Goal: Task Accomplishment & Management: Manage account settings

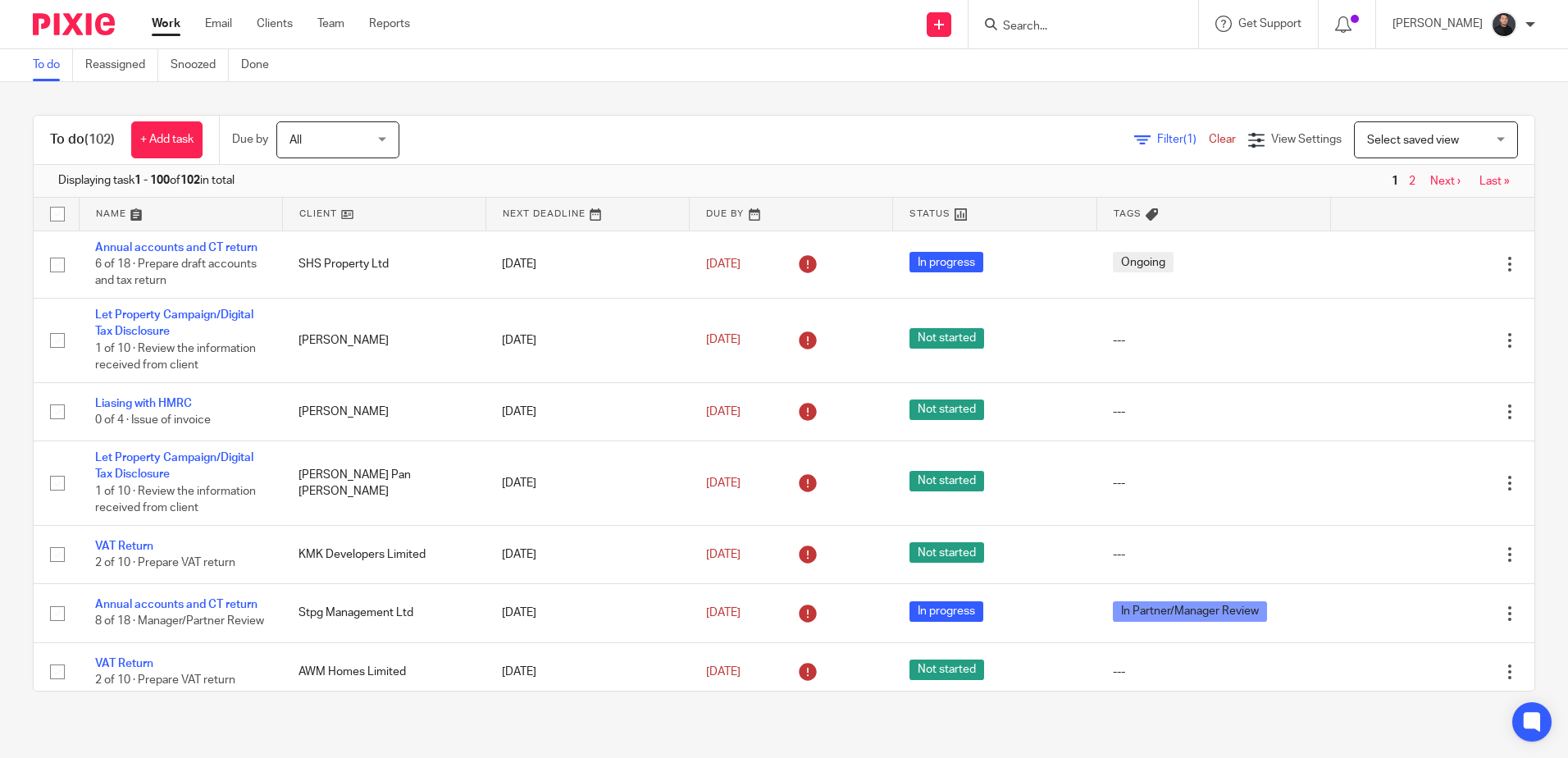
scroll to position [328, 0]
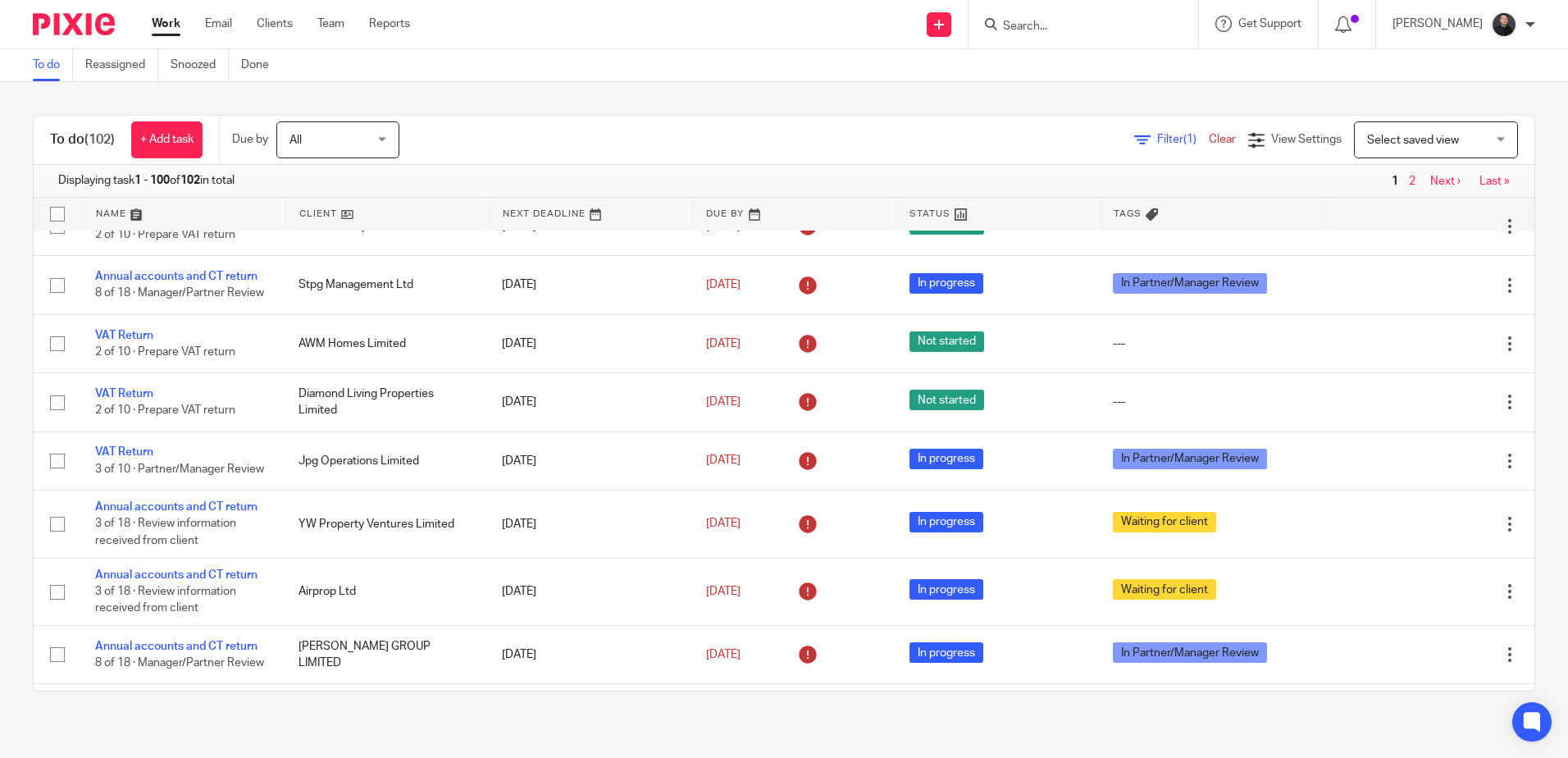
click at [1070, 23] on input "Search" at bounding box center [1075, 27] width 148 height 15
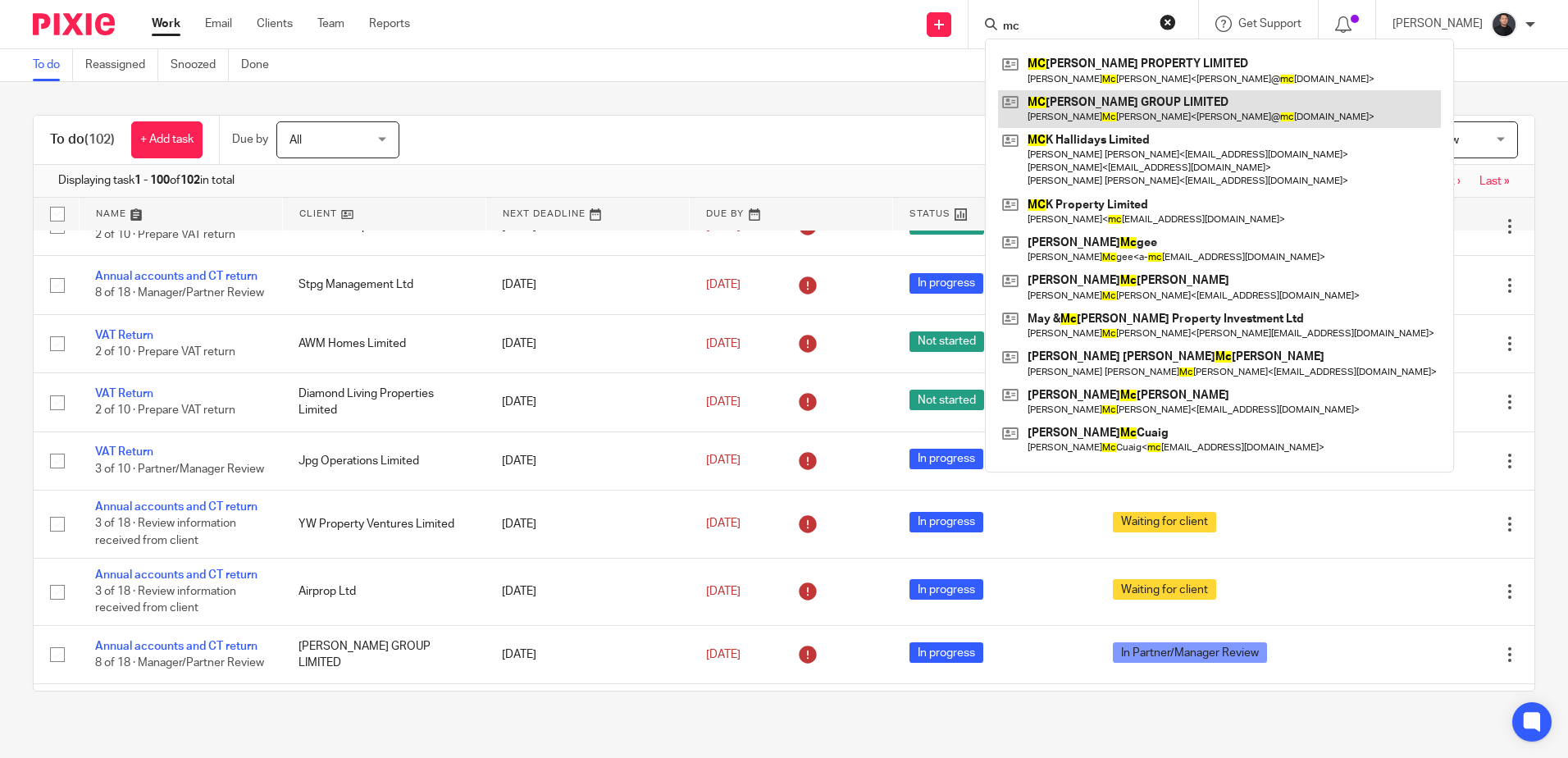
type input "mc"
click at [1120, 107] on link at bounding box center [1220, 108] width 443 height 38
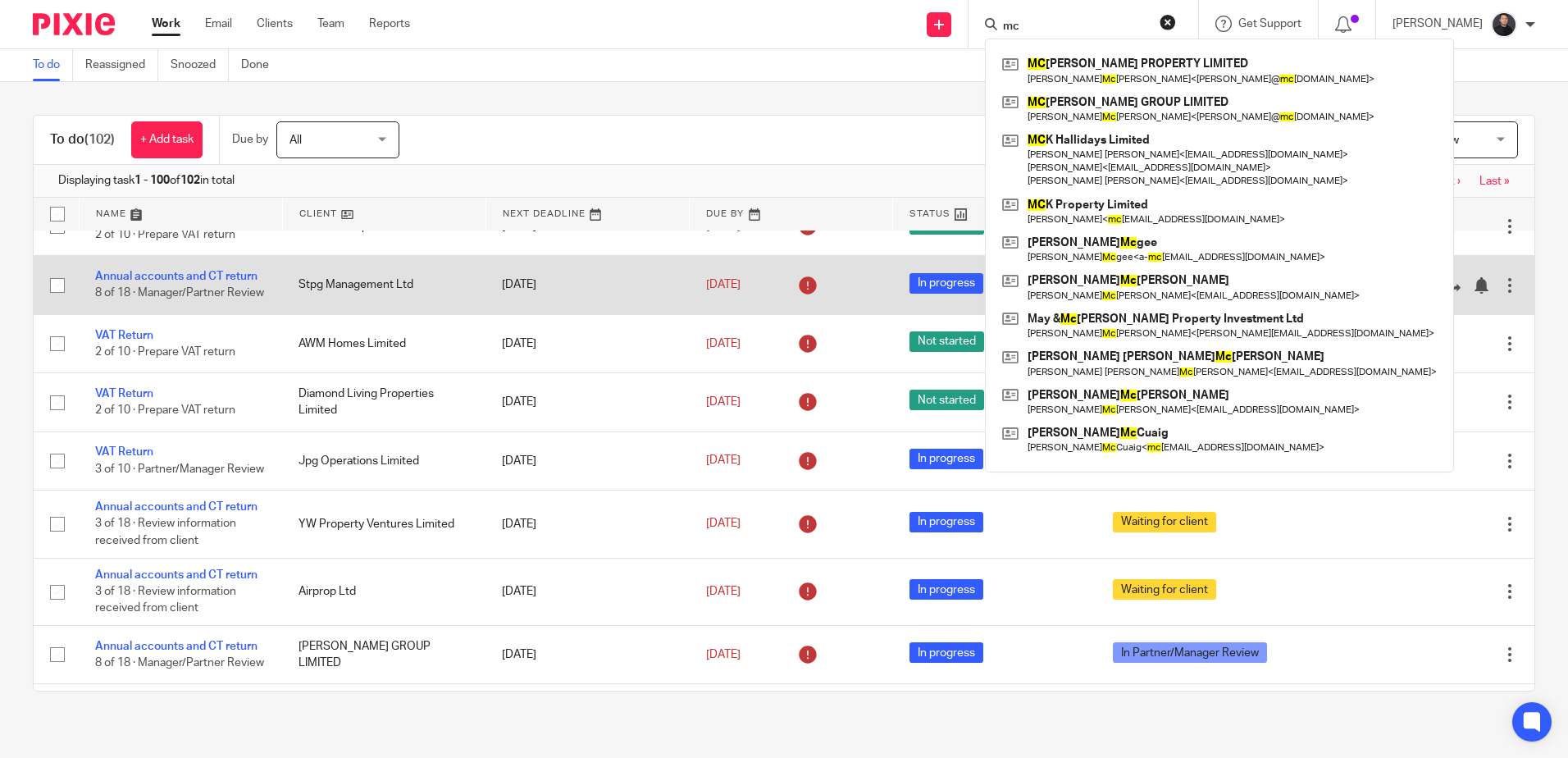
scroll to position [82, 0]
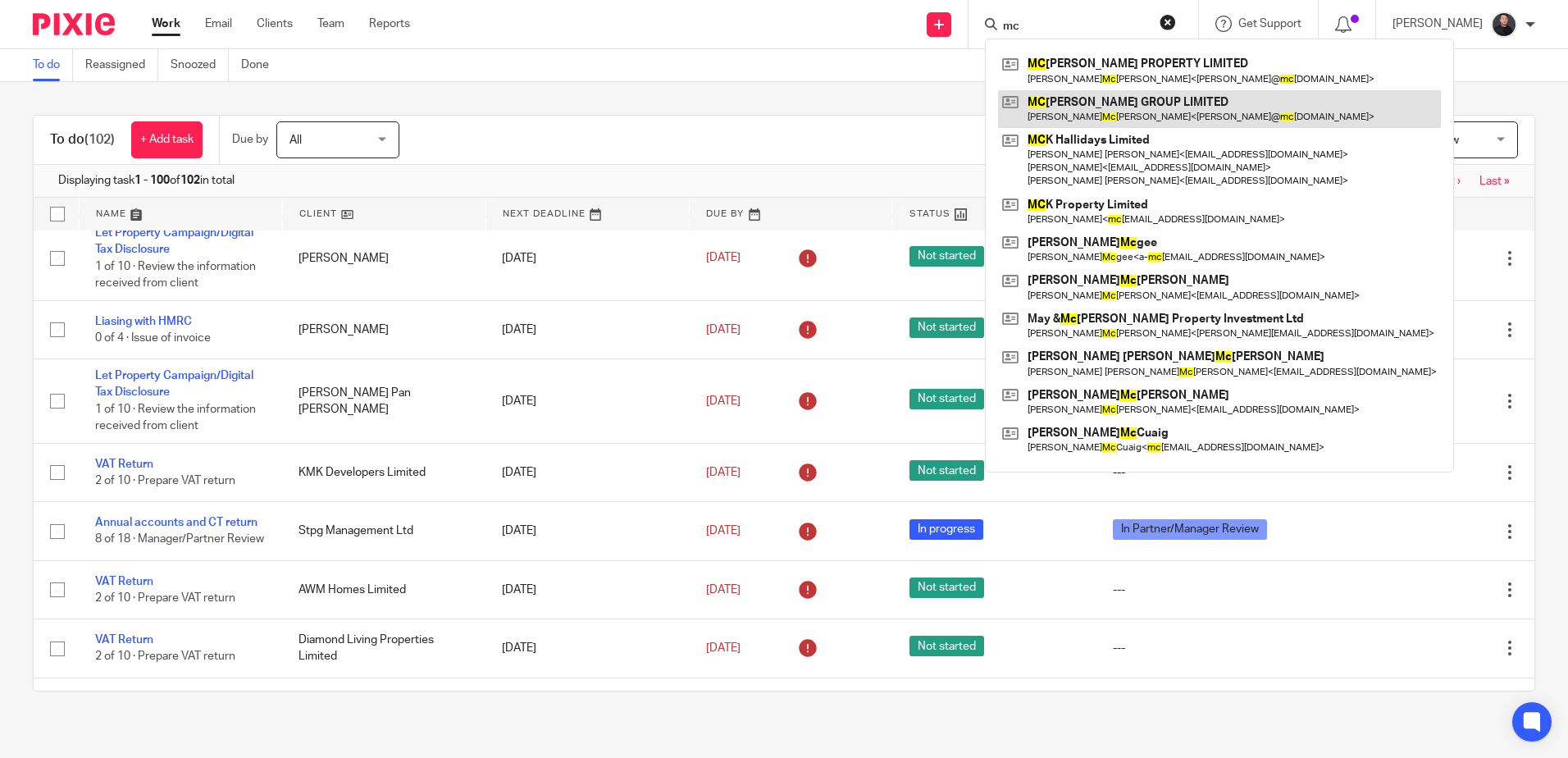
click at [1115, 111] on link at bounding box center [1220, 108] width 443 height 38
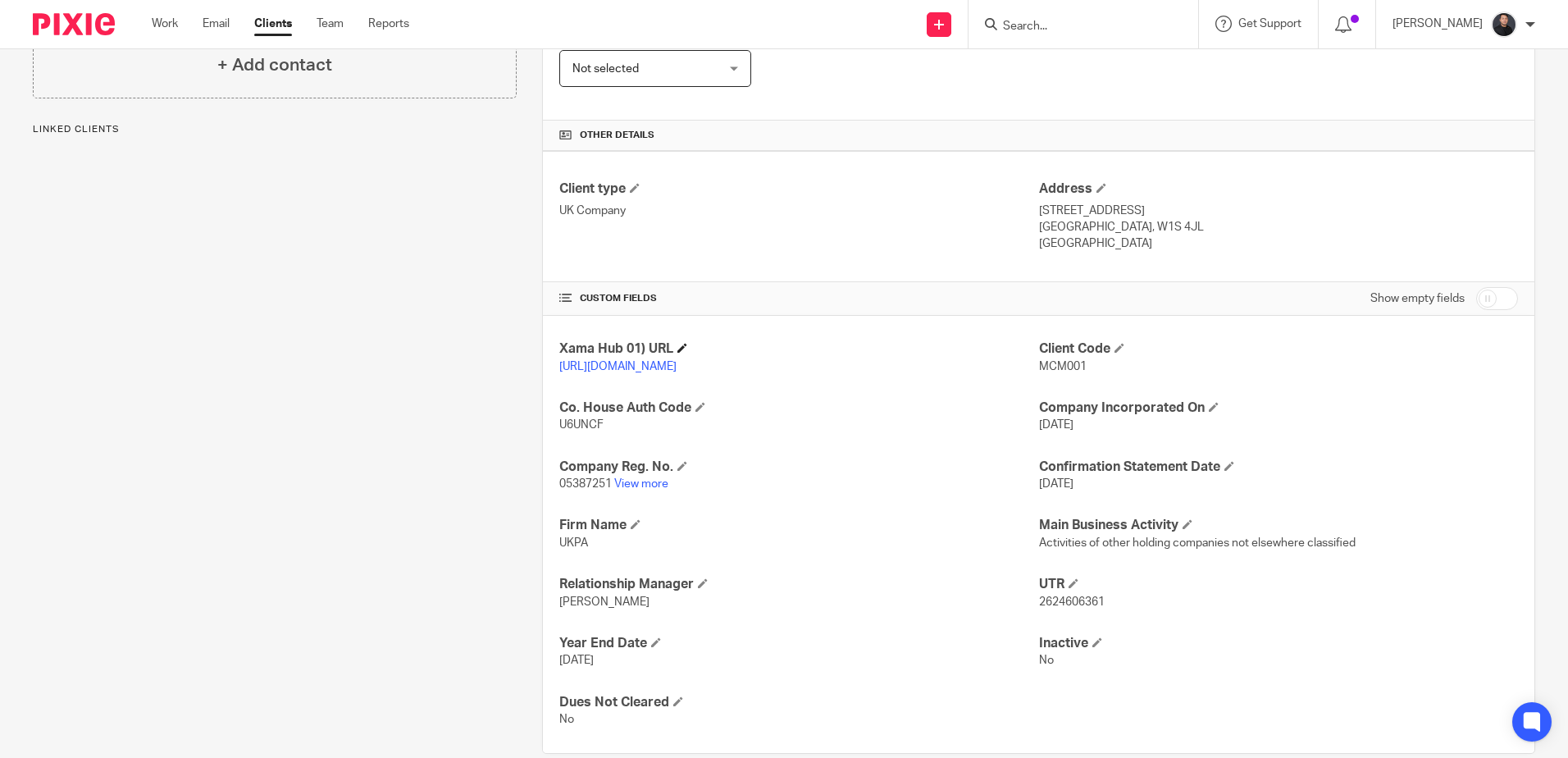
scroll to position [328, 0]
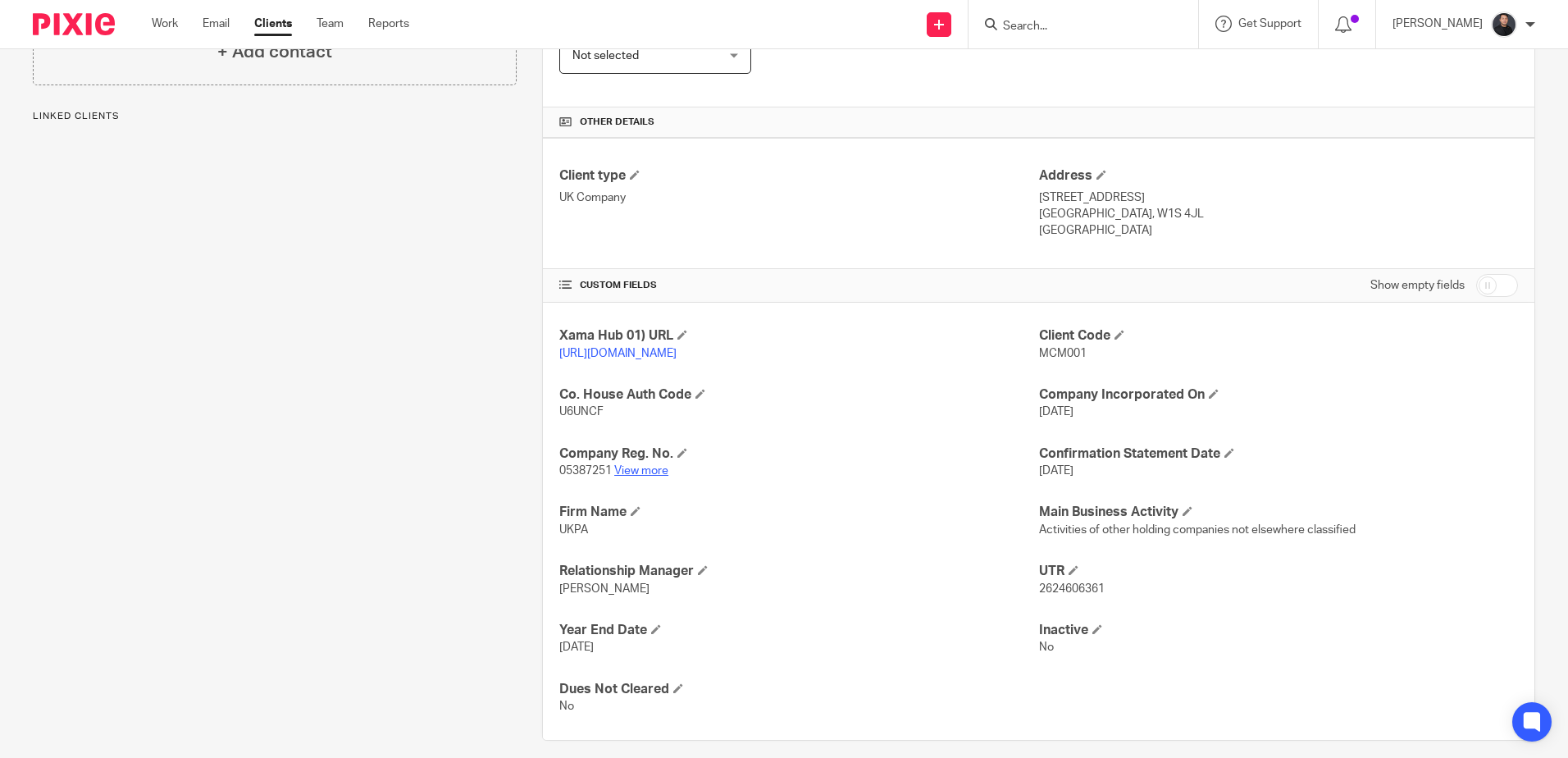
click at [648, 477] on link "View more" at bounding box center [641, 471] width 54 height 12
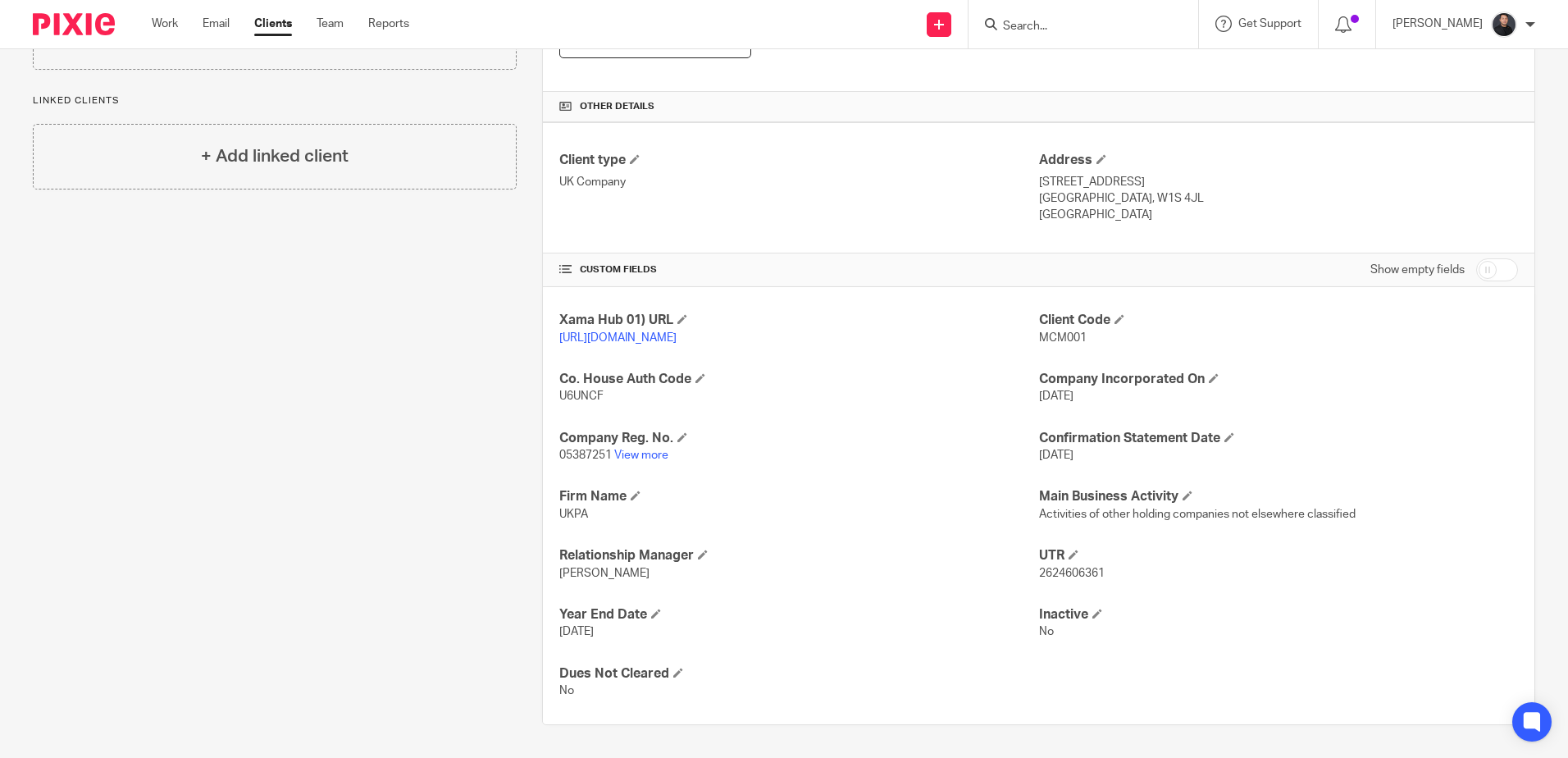
click at [647, 447] on p "05387251 View more" at bounding box center [798, 455] width 479 height 17
click at [646, 452] on link "View more" at bounding box center [641, 455] width 54 height 12
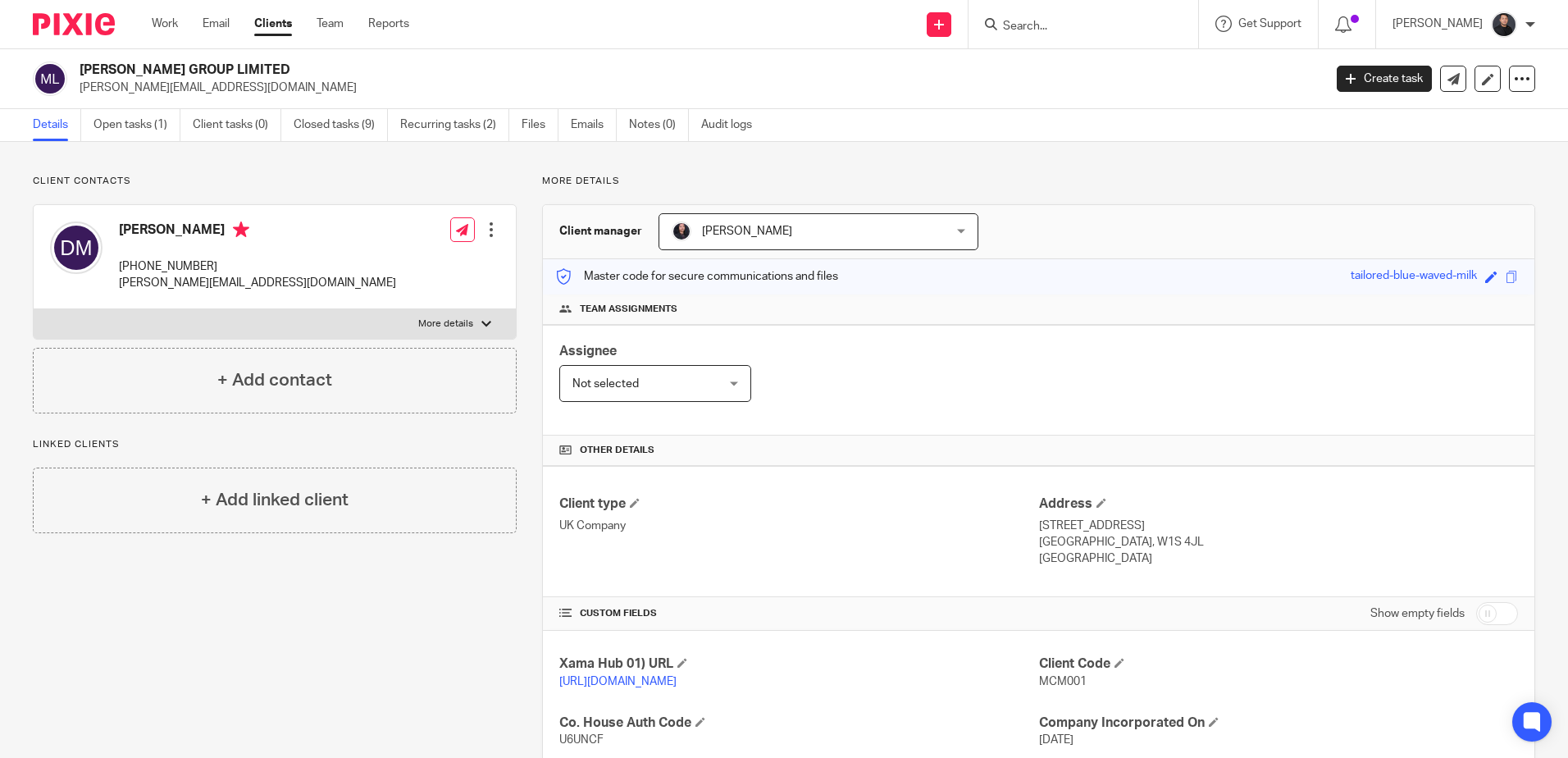
click at [157, 102] on div "[PERSON_NAME] GROUP LIMITED [PERSON_NAME][EMAIL_ADDRESS][DOMAIN_NAME] Create ta…" at bounding box center [784, 79] width 1568 height 60
click at [141, 119] on link "Open tasks (1)" at bounding box center [137, 125] width 87 height 32
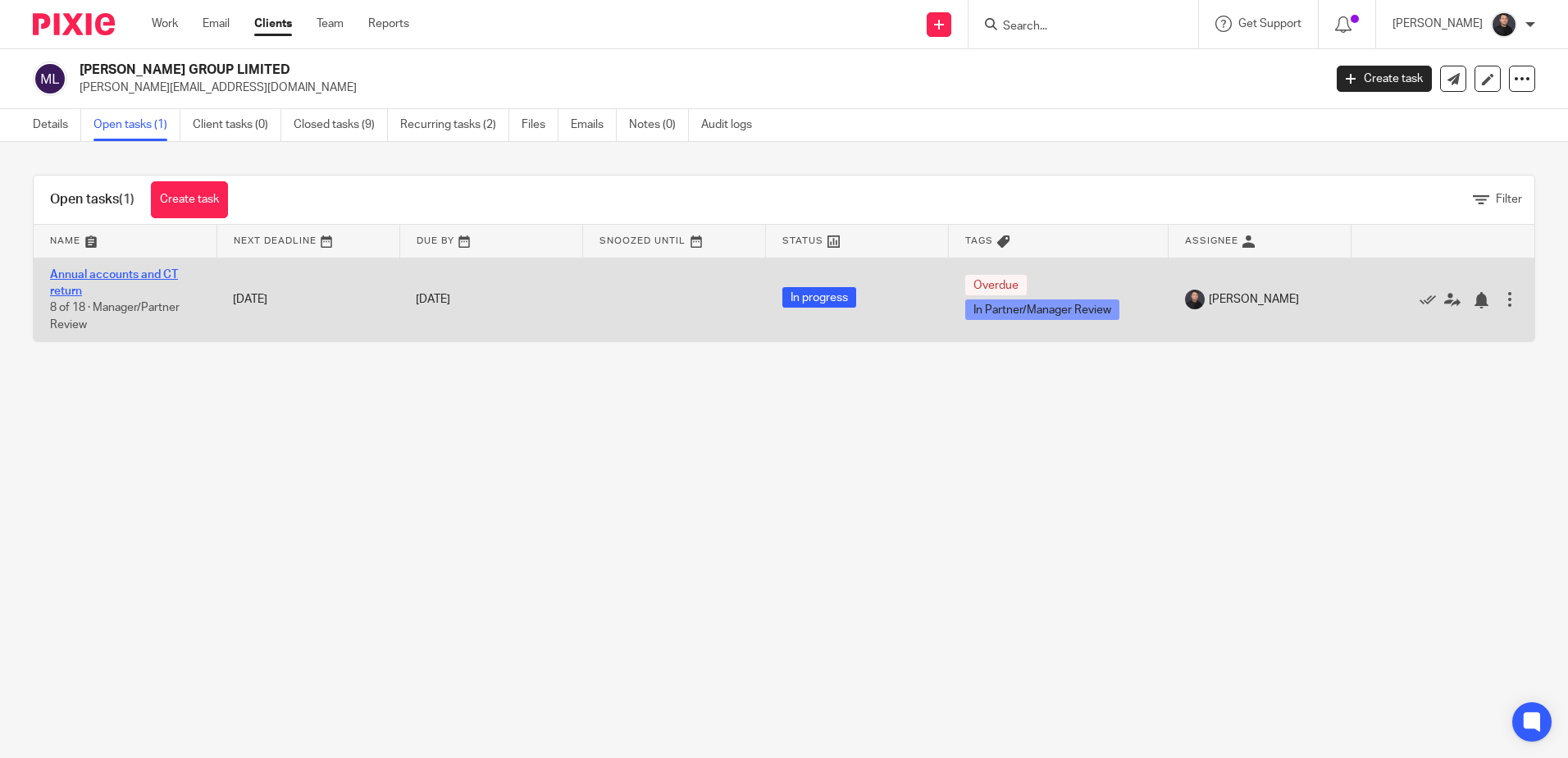
click at [93, 275] on link "Annual accounts and CT return" at bounding box center [114, 282] width 128 height 28
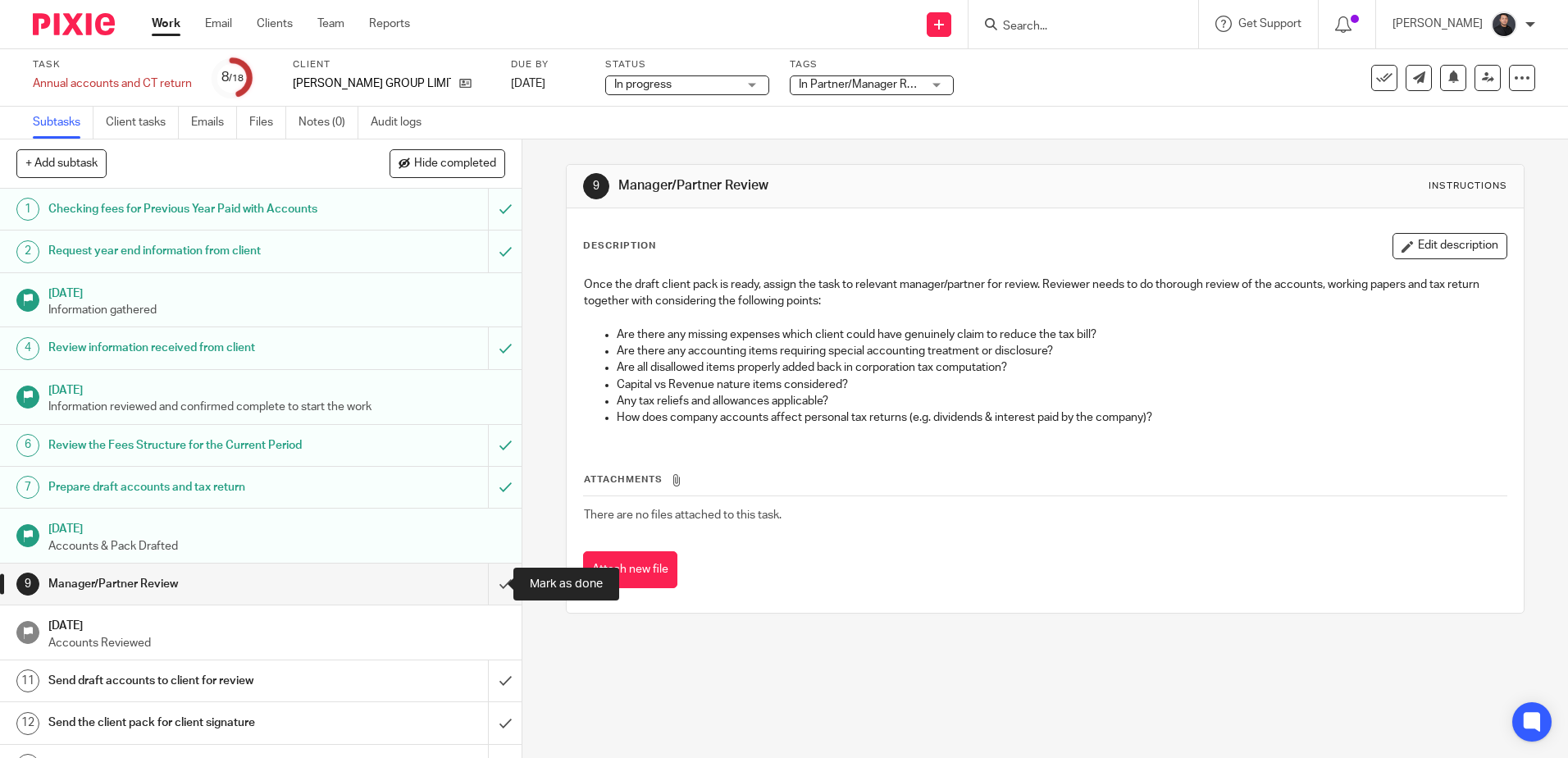
click at [483, 588] on input "submit" at bounding box center [260, 583] width 521 height 41
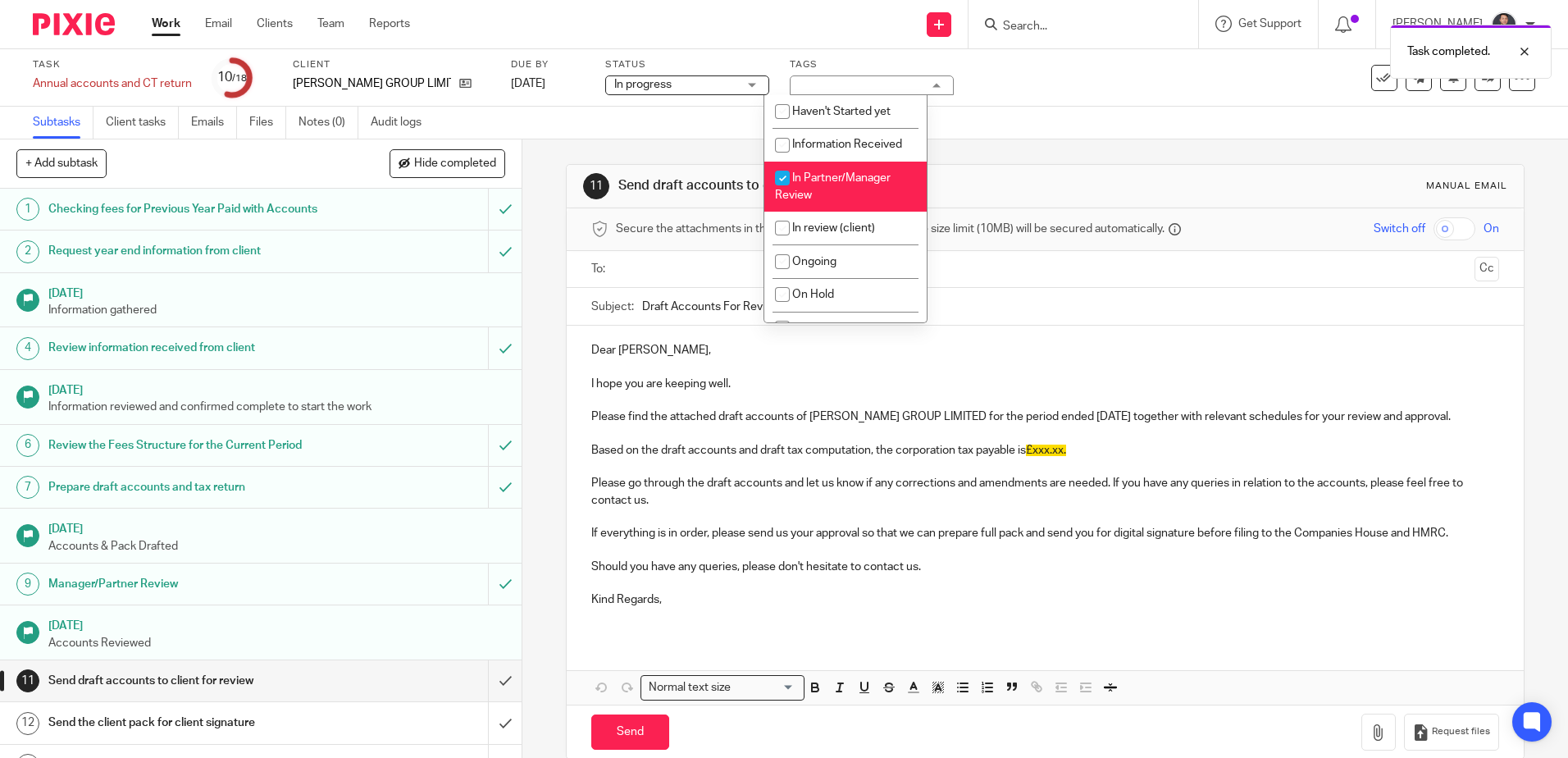
click at [831, 173] on span "In Partner/Manager Review" at bounding box center [833, 186] width 116 height 29
checkbox input "false"
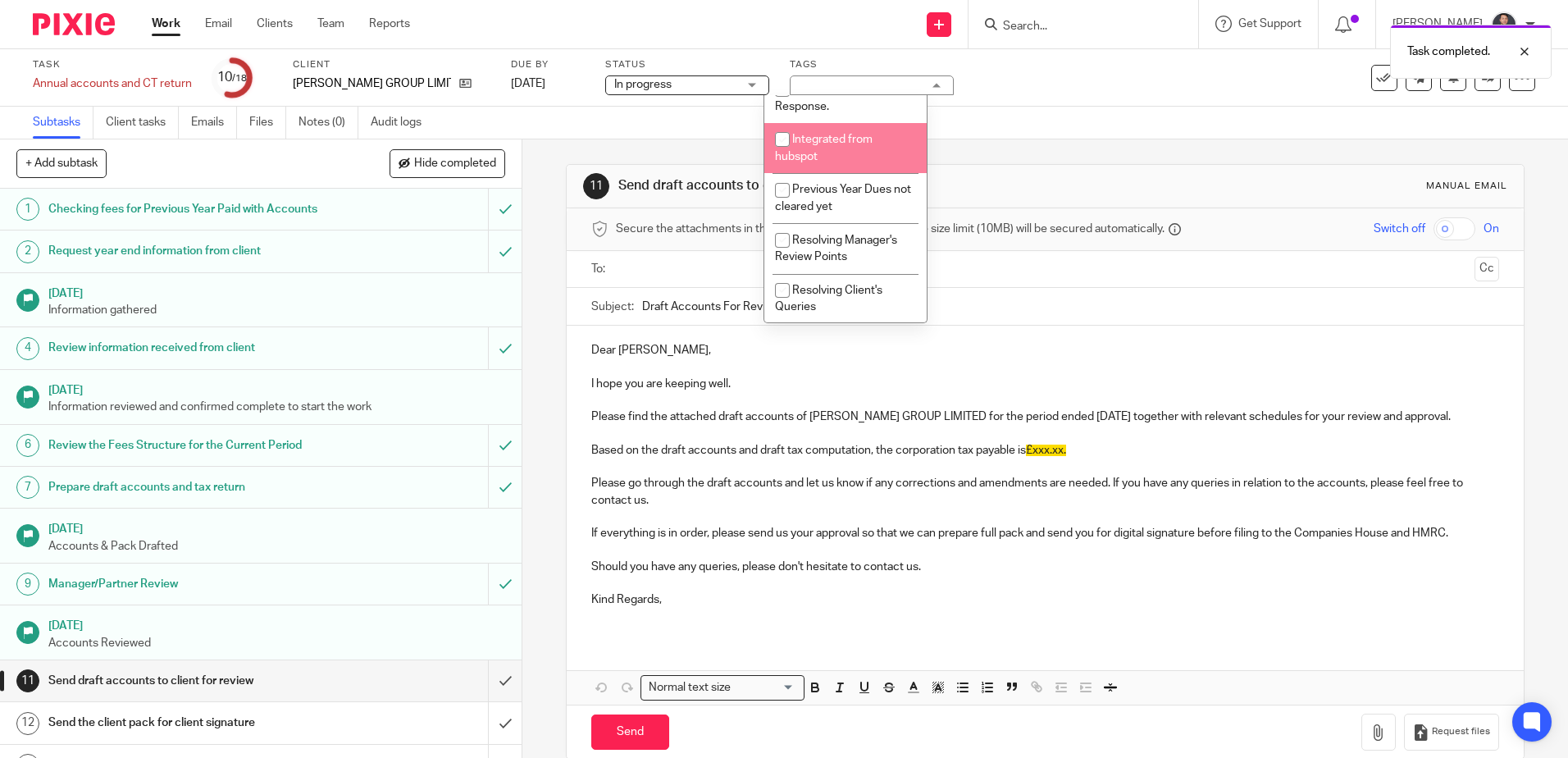
scroll to position [374, 0]
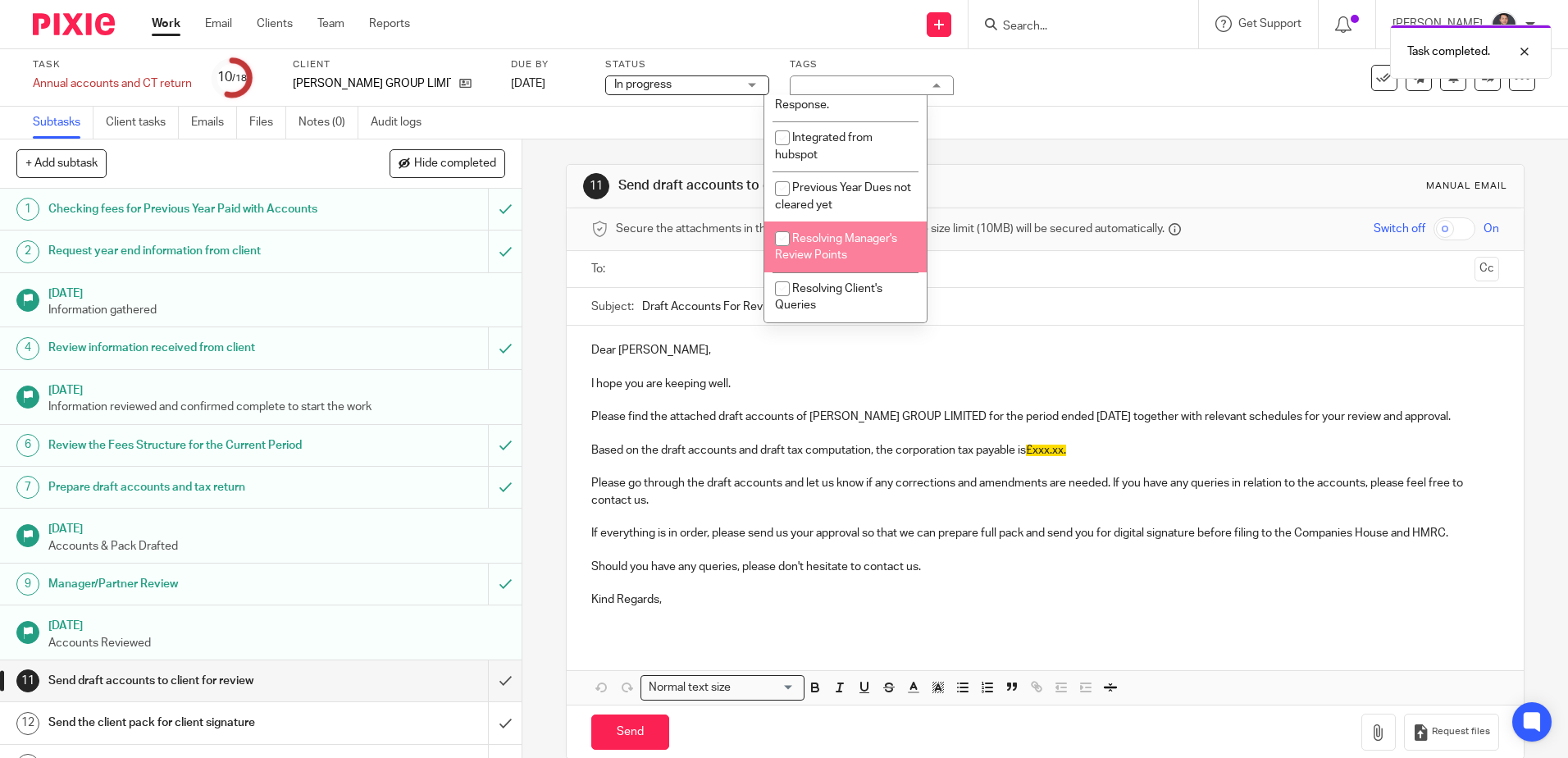
click at [858, 243] on span "Resolving Manager's Review Points" at bounding box center [836, 247] width 123 height 29
checkbox input "true"
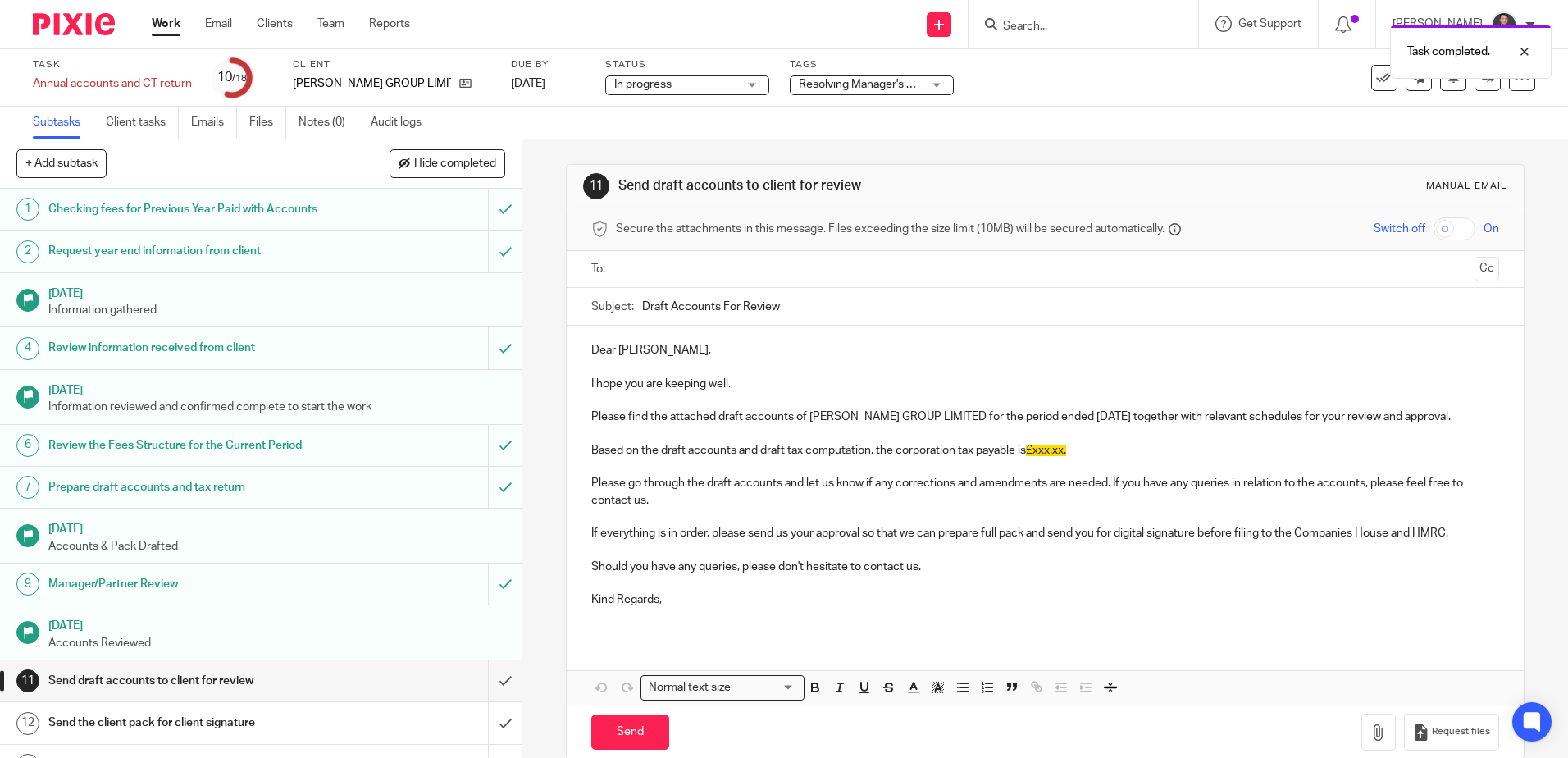
click at [1162, 104] on div "Task Annual accounts and CT return Save Annual accounts and CT return 10 /18 Cl…" at bounding box center [784, 78] width 1568 height 57
click at [1520, 53] on div at bounding box center [1512, 51] width 44 height 19
click at [1482, 76] on icon at bounding box center [1488, 77] width 13 height 13
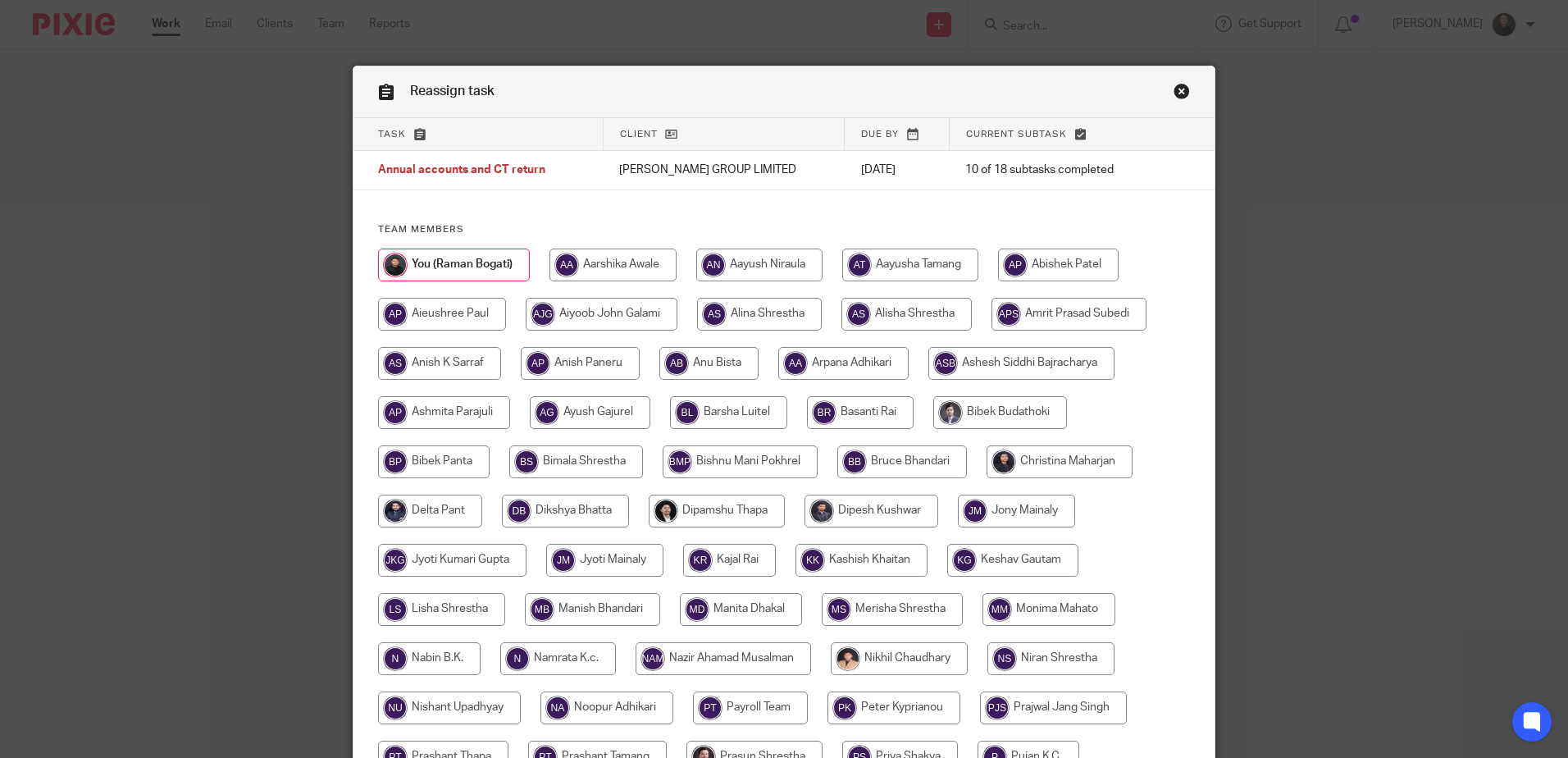
scroll to position [512, 0]
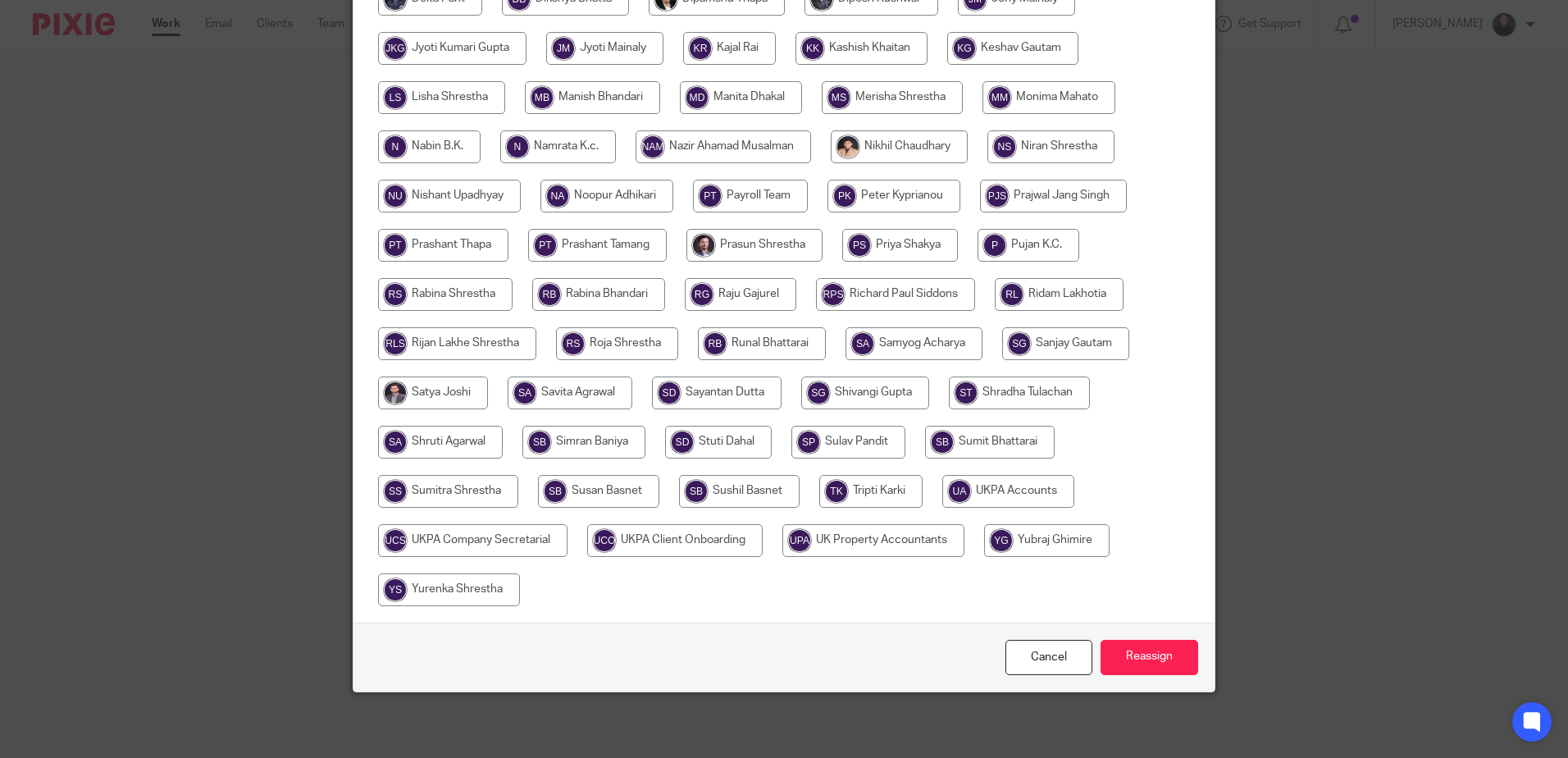
click at [475, 484] on input "radio" at bounding box center [447, 491] width 140 height 33
radio input "true"
click at [1135, 657] on input "Reassign" at bounding box center [1149, 657] width 97 height 35
